Goal: Find contact information: Find contact information

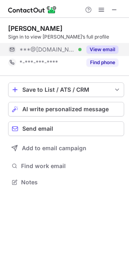
scroll to position [4, 4]
click at [106, 48] on button "View email" at bounding box center [103, 50] width 32 height 8
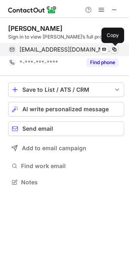
click at [115, 46] on button at bounding box center [115, 50] width 8 height 8
click at [116, 46] on span at bounding box center [114, 49] width 7 height 7
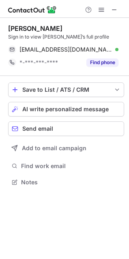
click at [40, 29] on div "Steven Cornell" at bounding box center [35, 28] width 54 height 8
click at [39, 29] on div "Steven Cornell" at bounding box center [35, 28] width 54 height 8
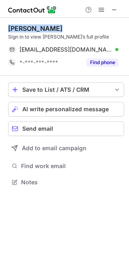
drag, startPoint x: 39, startPoint y: 29, endPoint x: 7, endPoint y: 39, distance: 34.1
click at [39, 29] on div "Steven Cornell" at bounding box center [35, 28] width 54 height 8
copy div "Steven Cornell"
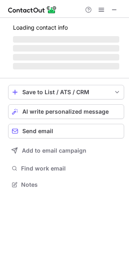
scroll to position [189, 129]
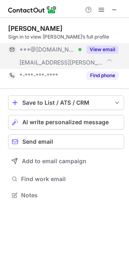
click at [91, 48] on button "View email" at bounding box center [103, 50] width 32 height 8
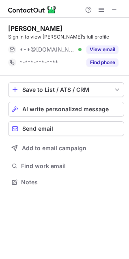
scroll to position [4, 4]
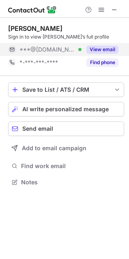
click at [108, 46] on button "View email" at bounding box center [103, 50] width 32 height 8
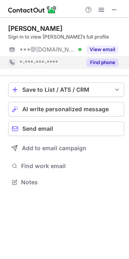
scroll to position [4, 4]
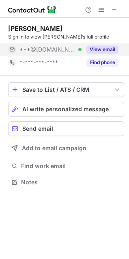
click at [108, 50] on button "View email" at bounding box center [103, 50] width 32 height 8
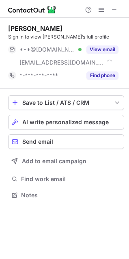
scroll to position [189, 129]
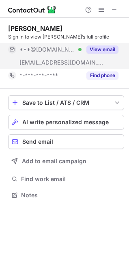
click at [111, 47] on button "View email" at bounding box center [103, 50] width 32 height 8
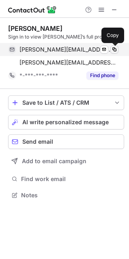
click at [117, 48] on span at bounding box center [114, 49] width 7 height 7
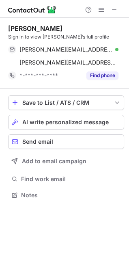
click at [41, 26] on div "Stephen Nierengarten" at bounding box center [35, 28] width 54 height 8
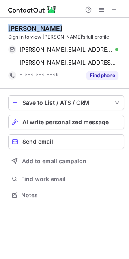
click at [41, 26] on div "Stephen Nierengarten" at bounding box center [35, 28] width 54 height 8
copy div "Stephen Nierengarten"
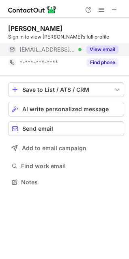
scroll to position [4, 4]
drag, startPoint x: 80, startPoint y: 48, endPoint x: 99, endPoint y: 50, distance: 19.3
click at [80, 48] on div "***@att.net Verified" at bounding box center [51, 49] width 62 height 7
